Goal: Navigation & Orientation: Understand site structure

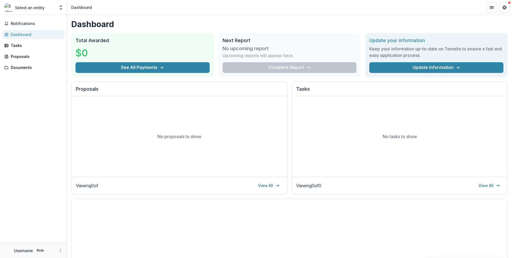
click at [24, 252] on p "Username" at bounding box center [23, 251] width 19 height 6
click at [41, 251] on p "Role" at bounding box center [40, 250] width 10 height 5
click at [60, 252] on circle "More" at bounding box center [60, 252] width 0 height 0
click at [481, 131] on div "No tasks to show" at bounding box center [400, 136] width 216 height 80
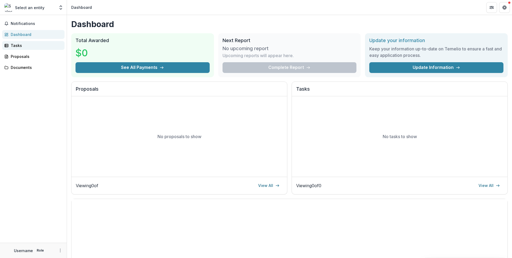
drag, startPoint x: 16, startPoint y: 46, endPoint x: 13, endPoint y: 49, distance: 4.5
click at [16, 46] on div "Tasks" at bounding box center [36, 46] width 50 height 6
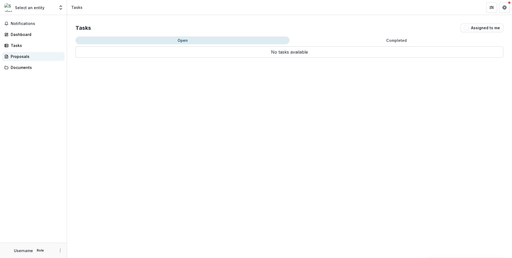
click at [13, 56] on div "Proposals" at bounding box center [36, 57] width 50 height 6
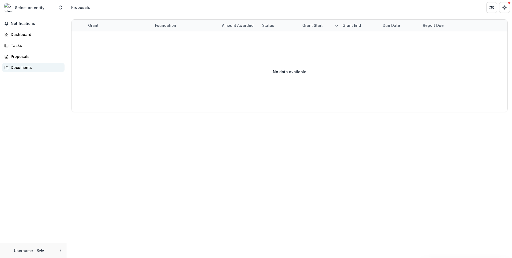
click at [16, 68] on div "Documents" at bounding box center [36, 68] width 50 height 6
